Goal: Information Seeking & Learning: Learn about a topic

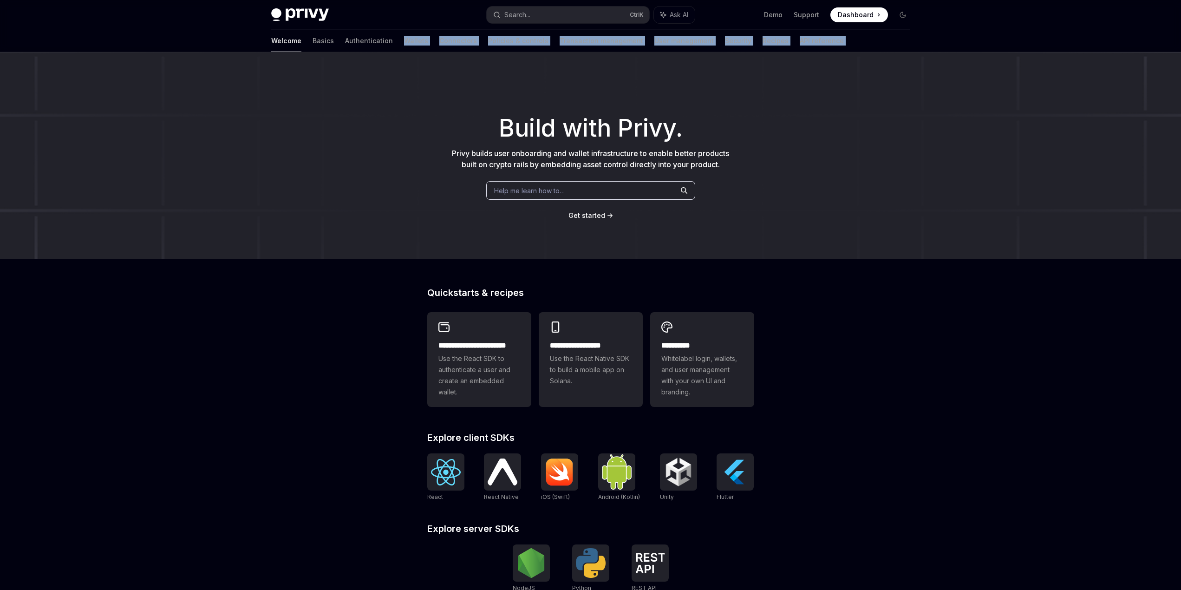
drag, startPoint x: 487, startPoint y: 60, endPoint x: 517, endPoint y: 63, distance: 29.9
click at [515, 63] on div "**********" at bounding box center [590, 367] width 1181 height 734
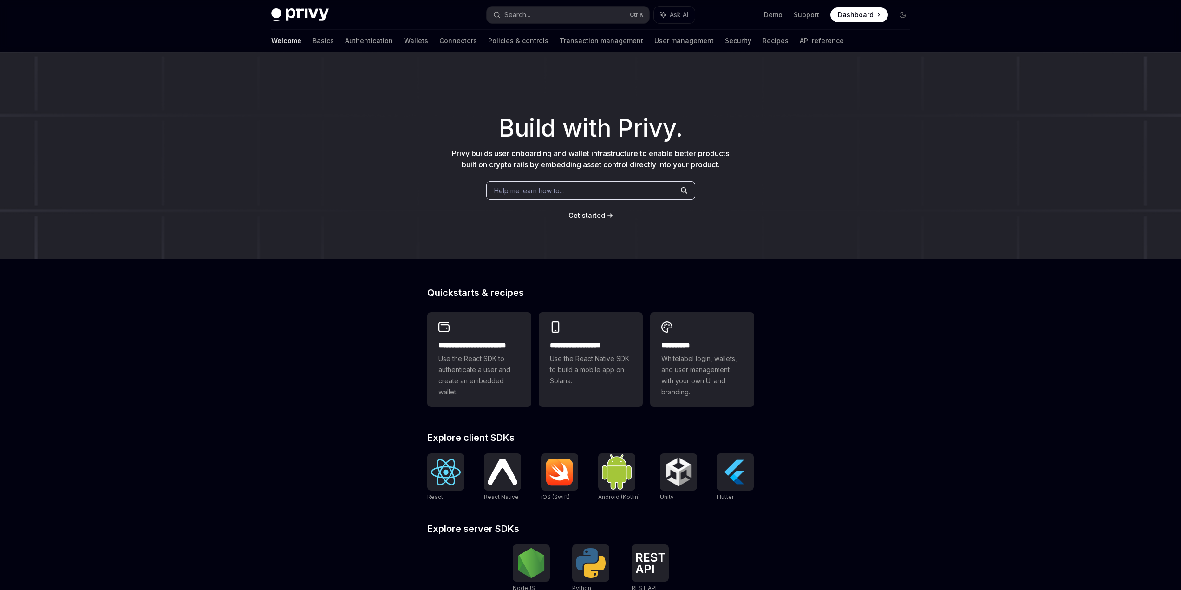
click at [380, 217] on div "Get started" at bounding box center [590, 215] width 1151 height 9
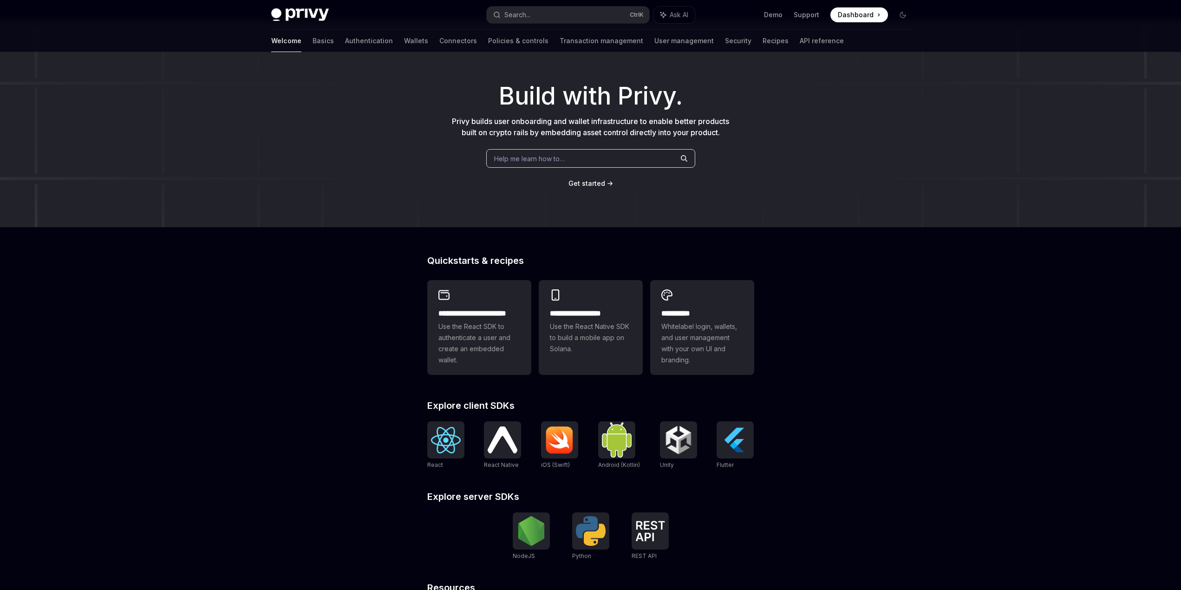
scroll to position [144, 0]
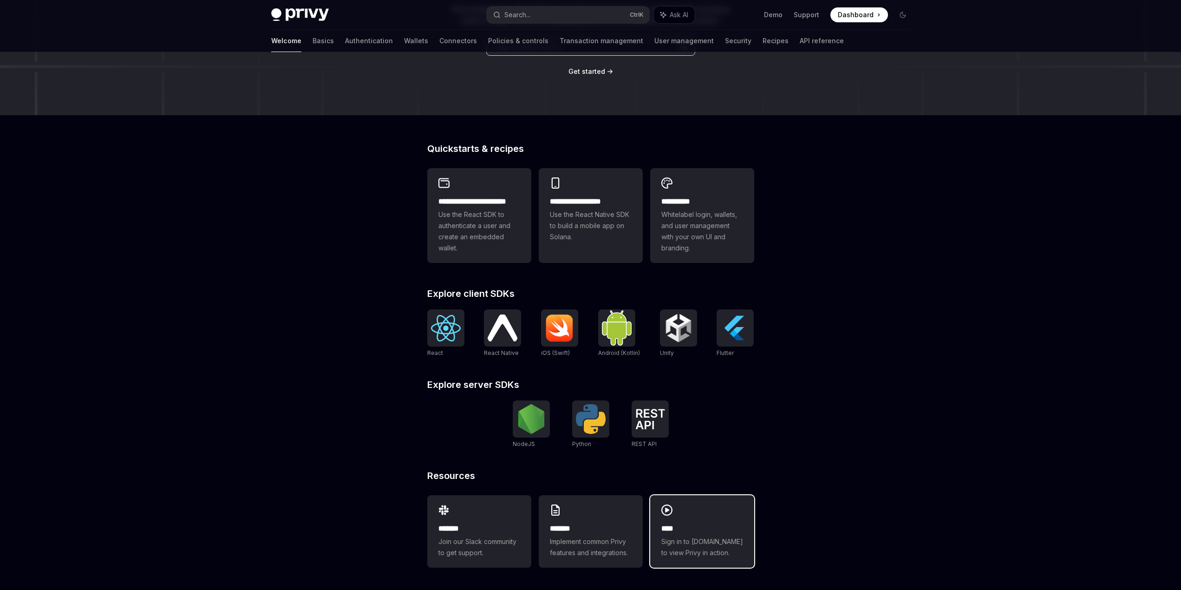
click at [685, 535] on div "**** Sign in to [DOMAIN_NAME] to view Privy in action." at bounding box center [702, 540] width 82 height 35
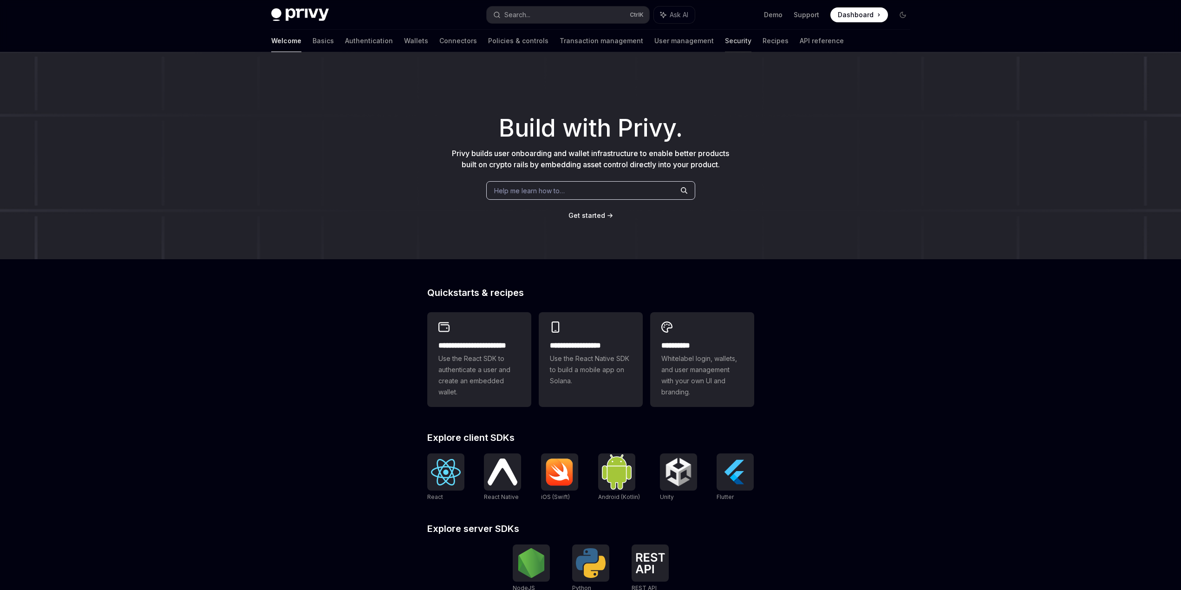
click at [725, 44] on link "Security" at bounding box center [738, 41] width 26 height 22
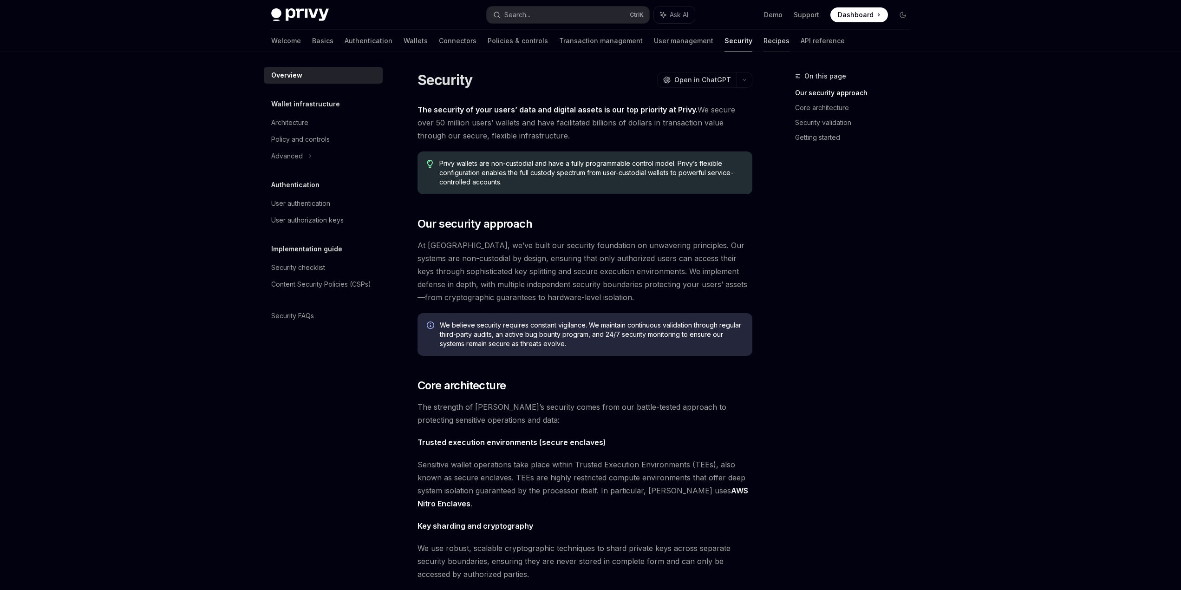
click at [763, 41] on link "Recipes" at bounding box center [776, 41] width 26 height 22
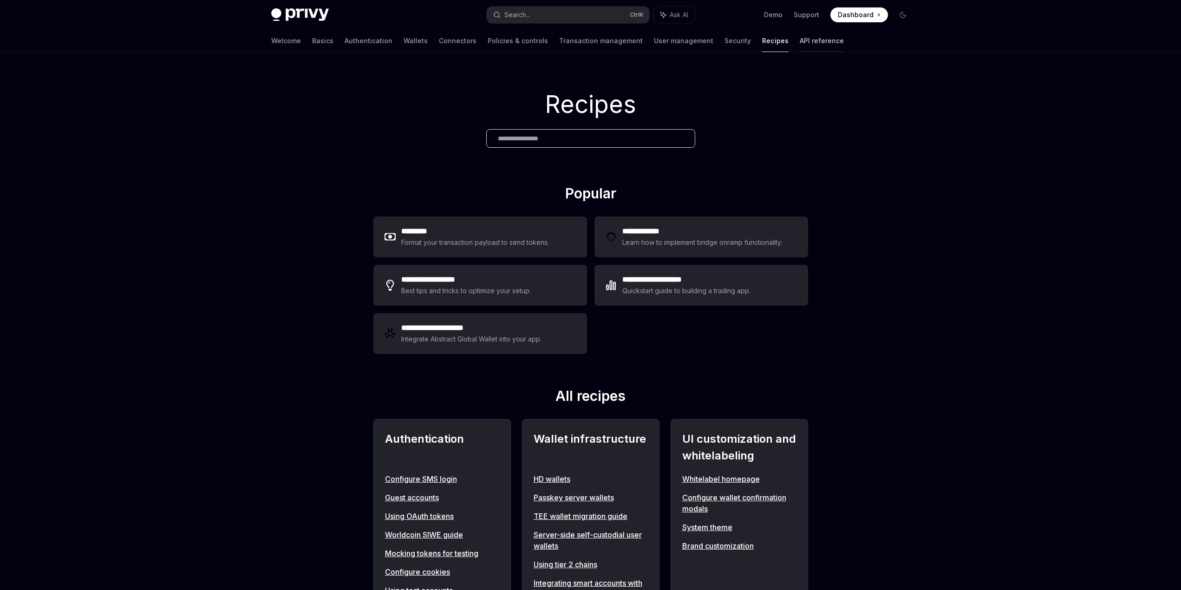
click at [800, 43] on link "API reference" at bounding box center [822, 41] width 44 height 22
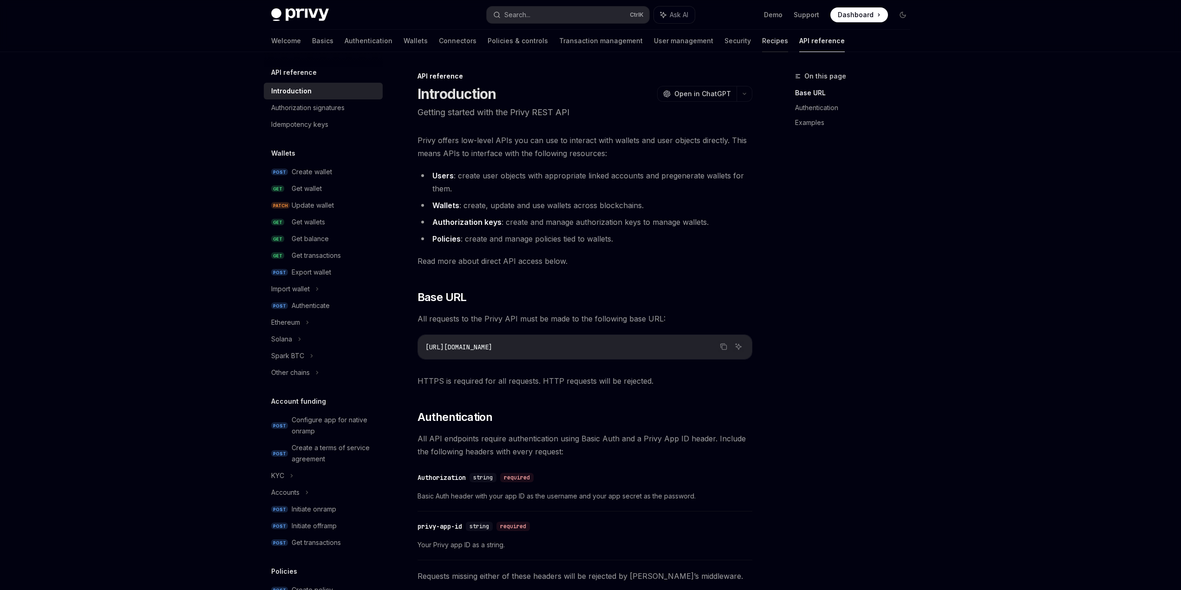
click at [762, 44] on link "Recipes" at bounding box center [775, 41] width 26 height 22
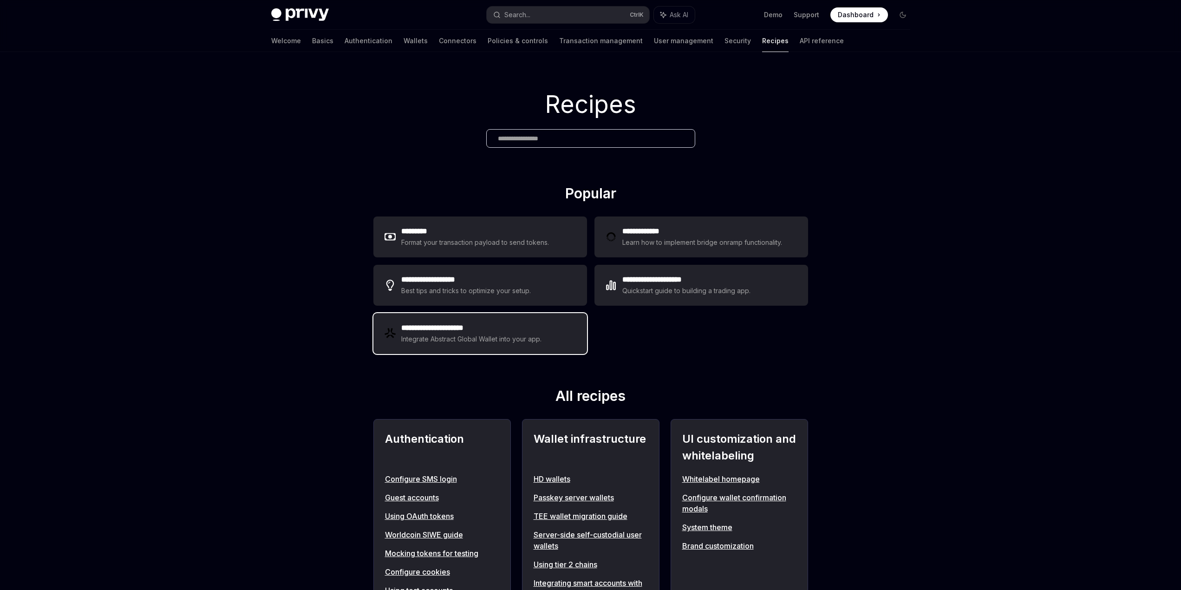
click at [522, 340] on div "Integrate Abstract Global Wallet into your app." at bounding box center [471, 338] width 141 height 11
click at [345, 43] on link "Authentication" at bounding box center [369, 41] width 48 height 22
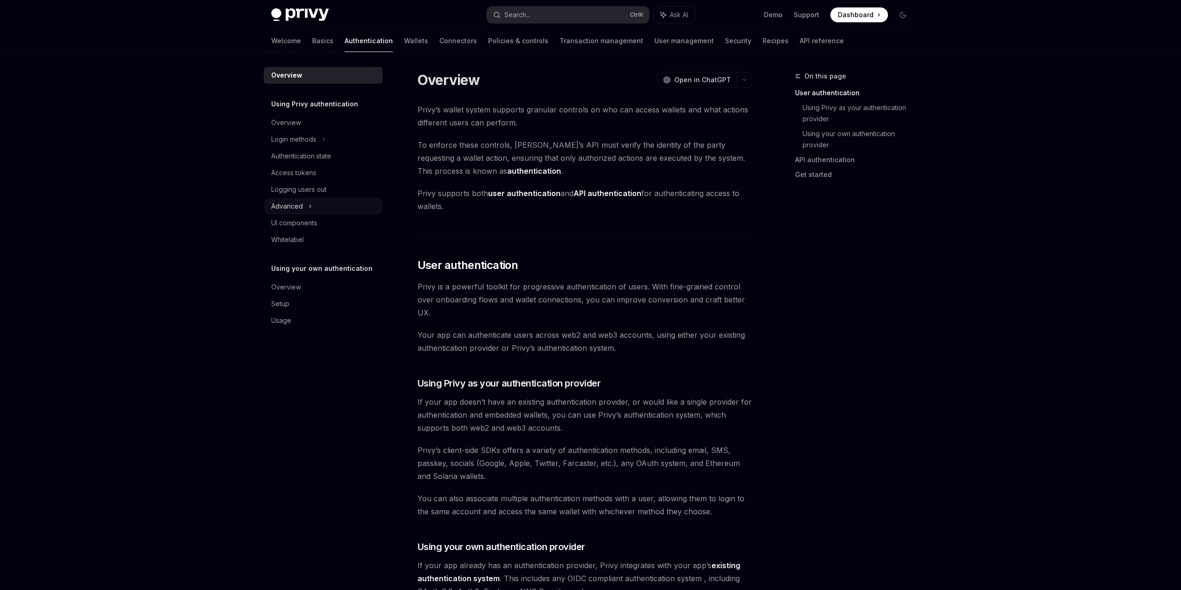
click at [285, 206] on div "Advanced" at bounding box center [287, 206] width 32 height 11
click at [293, 191] on div "Logging users out" at bounding box center [298, 189] width 55 height 11
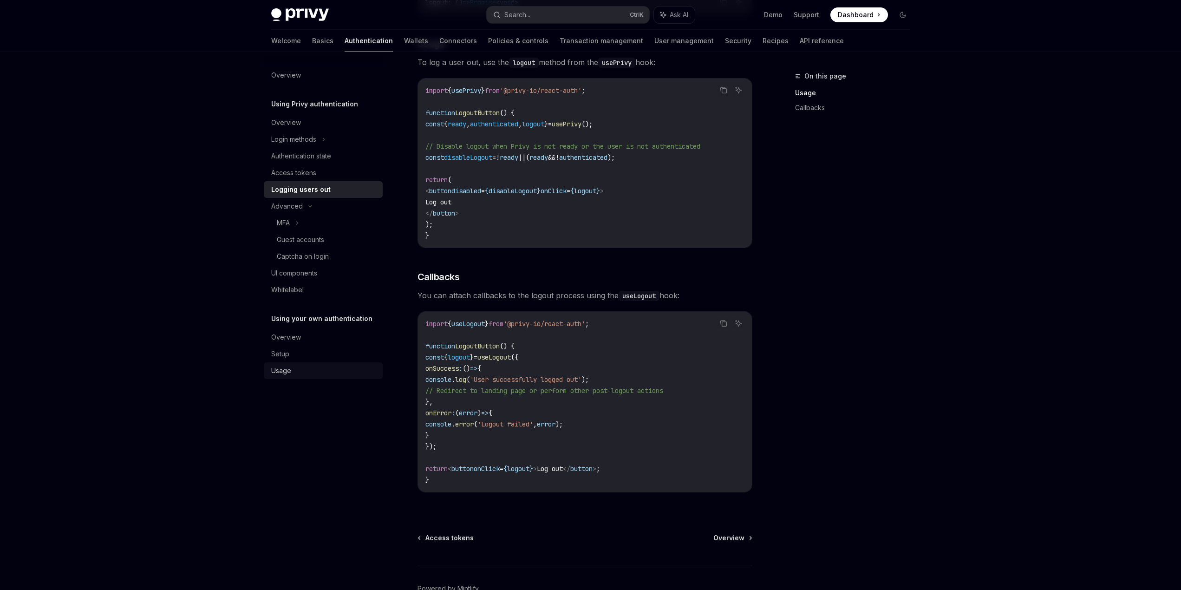
scroll to position [28, 0]
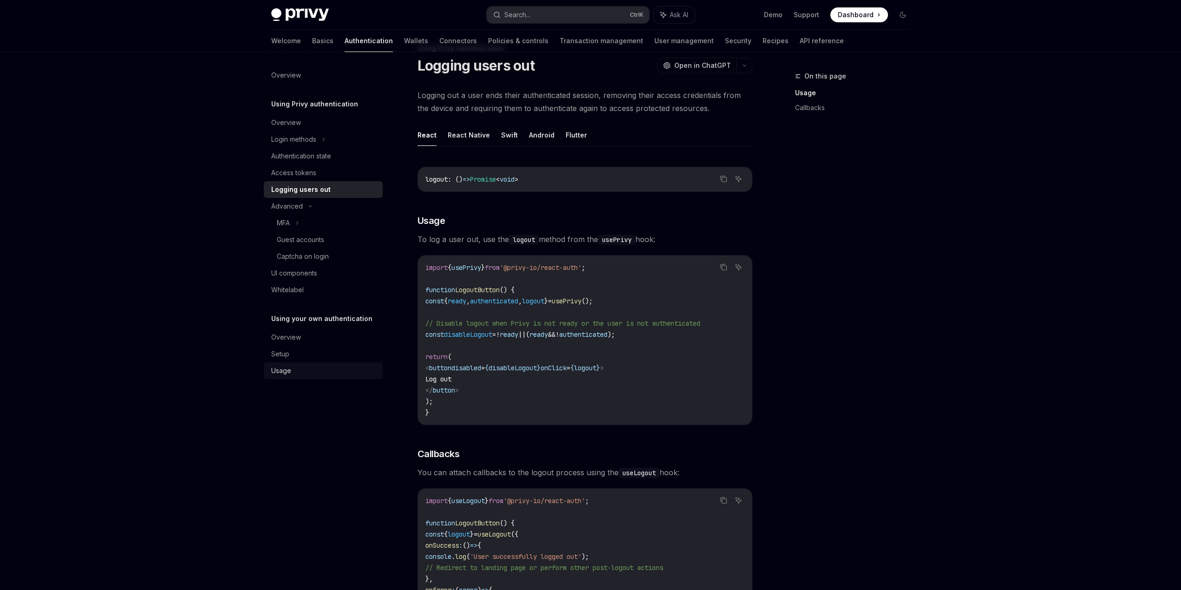
click at [289, 370] on div "Usage" at bounding box center [281, 370] width 20 height 11
type textarea "*"
